Goal: Task Accomplishment & Management: Manage account settings

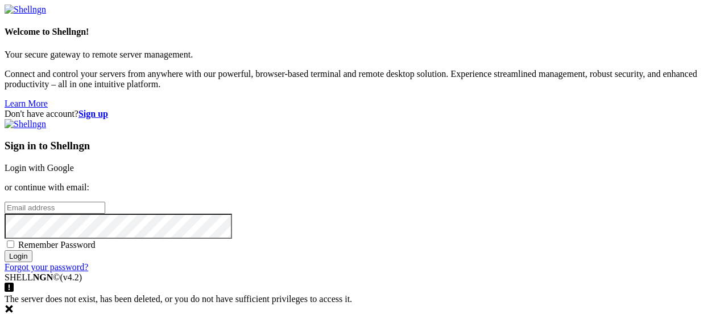
type input "[PERSON_NAME][EMAIL_ADDRESS][PERSON_NAME][DOMAIN_NAME]"
click at [419, 213] on div "Sign in to Shellngn Login with Google or continue with email: [PERSON_NAME][EMA…" at bounding box center [364, 195] width 719 height 153
click at [96, 240] on span "Remember Password" at bounding box center [56, 245] width 77 height 10
click at [14, 240] on input "Remember Password" at bounding box center [10, 243] width 7 height 7
checkbox input "true"
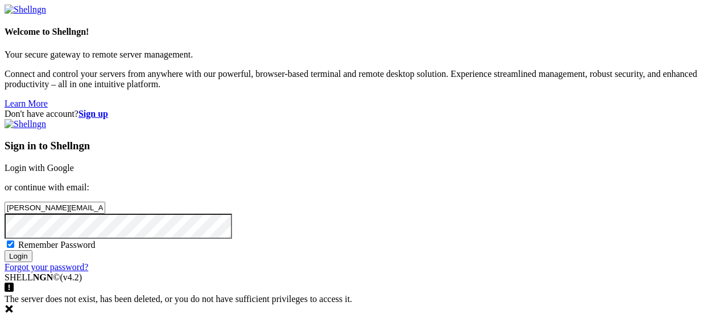
click at [32, 262] on input "Login" at bounding box center [19, 256] width 28 height 12
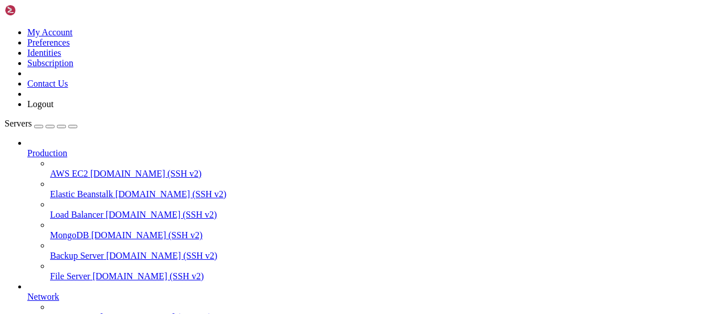
scroll to position [146, 0]
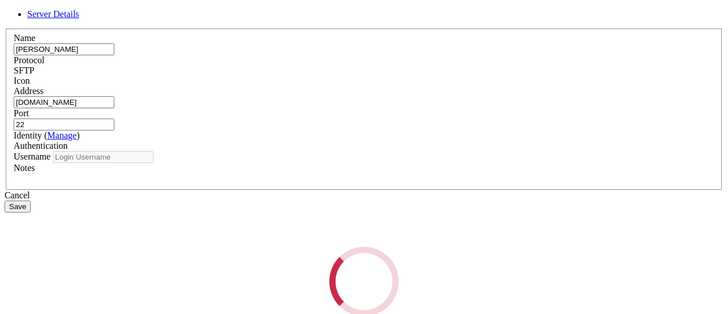
type input "FTP SAP_SBB"
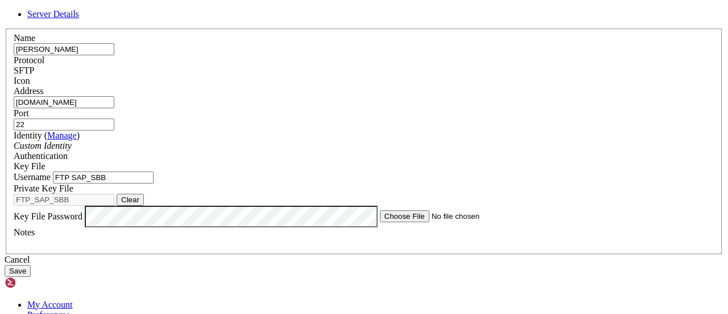
scroll to position [96, 0]
click at [144, 194] on button "Clear" at bounding box center [130, 200] width 27 height 12
click at [151, 194] on button "Browse" at bounding box center [134, 200] width 34 height 12
type input "FTP_SAP_SBB"
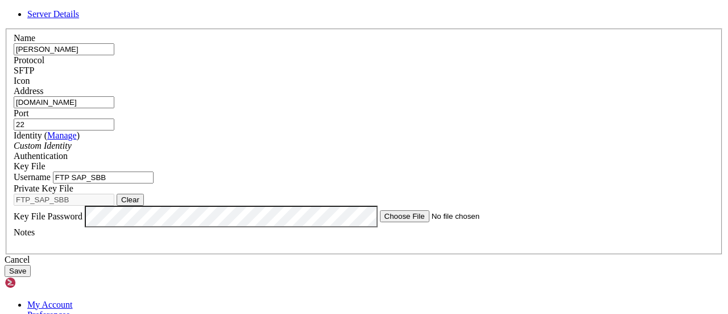
click at [188, 193] on div "Server Details Name stadler Protocol SFTP Icon" at bounding box center [364, 142] width 719 height 267
click at [31, 277] on button "Save" at bounding box center [18, 271] width 26 height 12
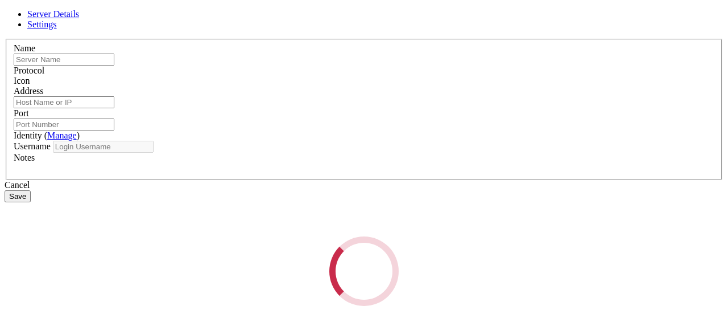
type input "[PERSON_NAME]"
type input "ftp.stadlerrail.ch"
type input "22"
type input "FTP SAP_SBB"
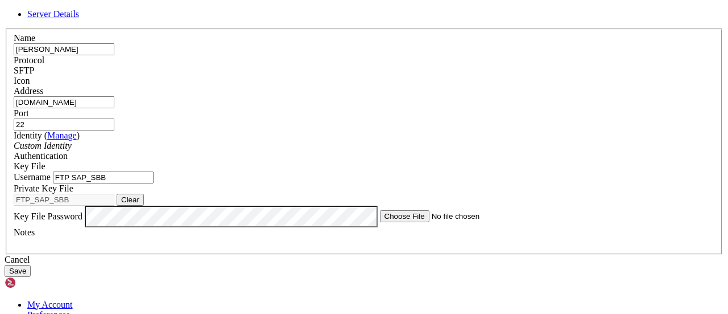
scroll to position [39, 0]
click at [415, 151] on div "Authentication Key File" at bounding box center [364, 161] width 701 height 20
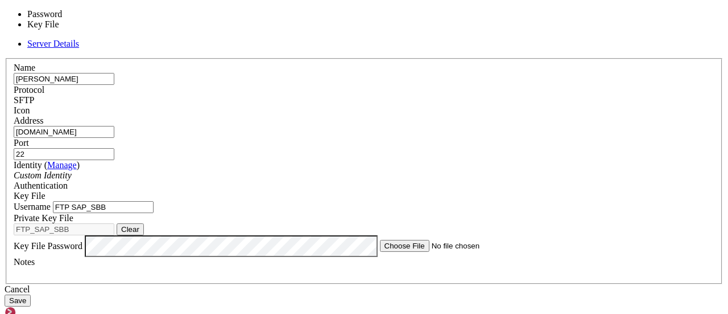
click at [46, 191] on span "Key File" at bounding box center [30, 196] width 32 height 10
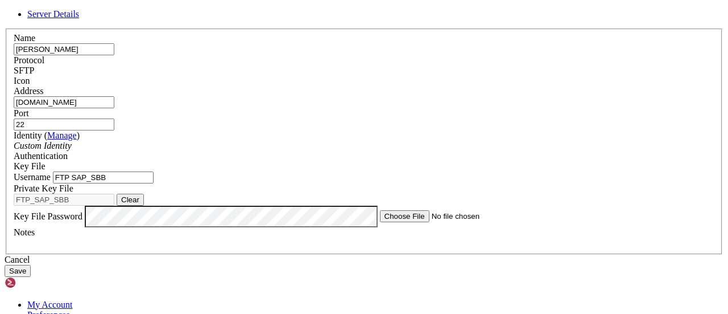
click at [46, 161] on span "Key File" at bounding box center [30, 166] width 32 height 10
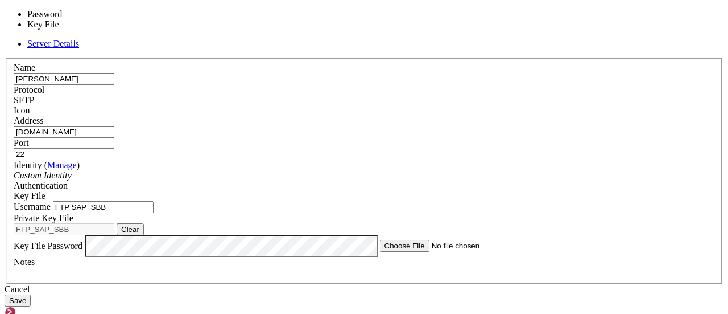
click at [46, 191] on span "Key File" at bounding box center [30, 196] width 32 height 10
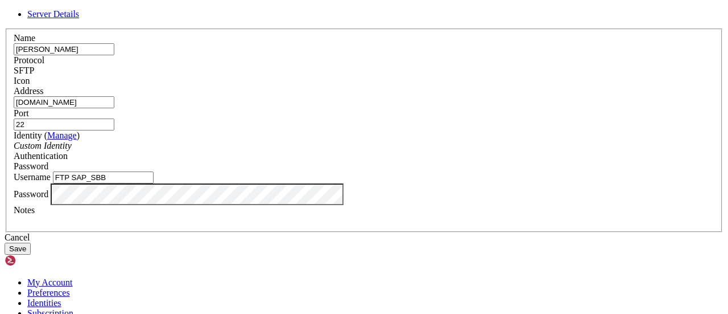
click at [367, 151] on div "Custom Identity" at bounding box center [364, 146] width 701 height 10
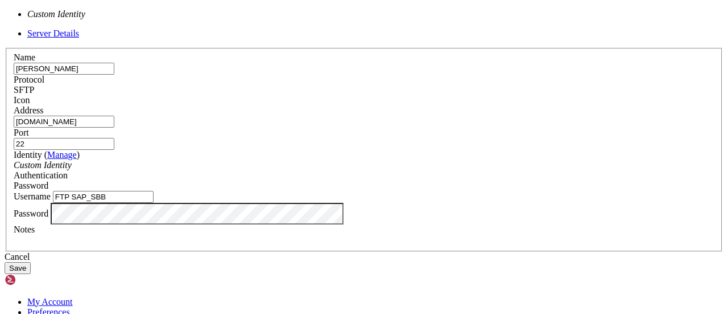
click at [367, 167] on div "Custom Identity" at bounding box center [364, 165] width 701 height 10
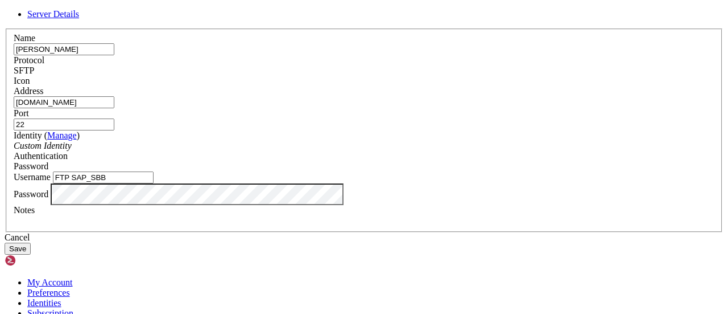
scroll to position [53, 0]
click at [31, 254] on button "Save" at bounding box center [18, 248] width 26 height 12
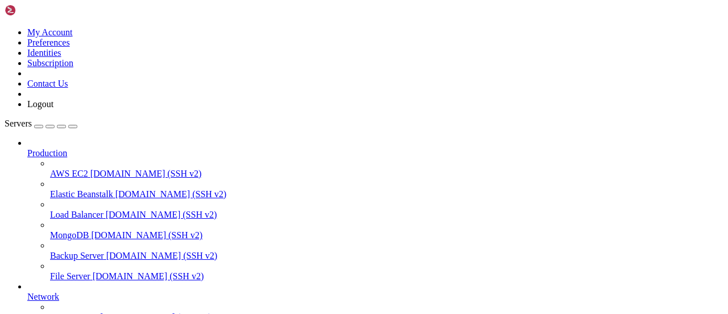
click at [108, 291] on link "Network" at bounding box center [375, 296] width 697 height 10
click at [96, 271] on span "[DOMAIN_NAME] (SSH v2)" at bounding box center [149, 276] width 112 height 10
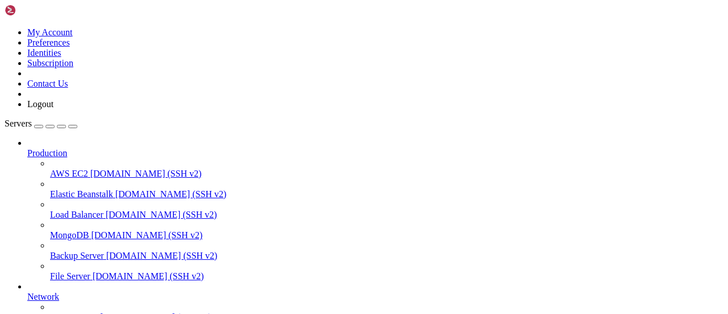
scroll to position [0, 0]
click at [90, 250] on span "Backup Server" at bounding box center [77, 255] width 54 height 10
